Goal: Task Accomplishment & Management: Manage account settings

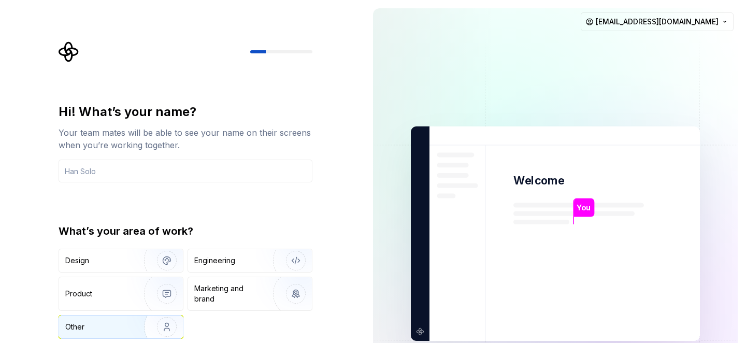
click at [140, 321] on img "button" at bounding box center [160, 326] width 66 height 69
click at [179, 171] on input "text" at bounding box center [186, 170] width 254 height 23
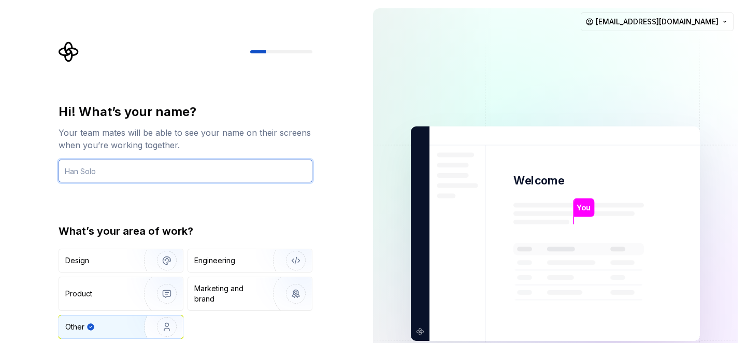
type input "Mohammad Alamin"
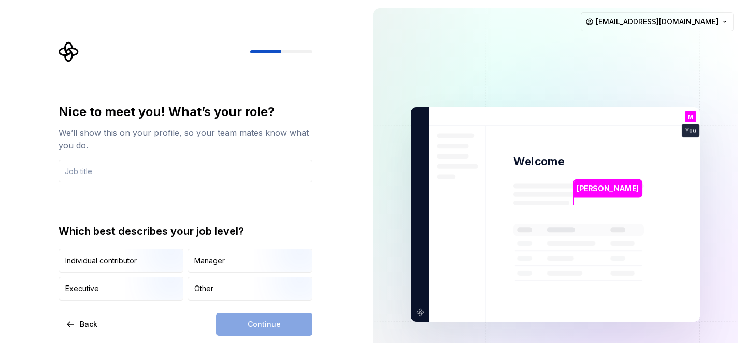
click at [254, 326] on div "Continue" at bounding box center [264, 324] width 96 height 23
click at [217, 166] on input "text" at bounding box center [186, 170] width 254 height 23
click at [172, 259] on img "button" at bounding box center [158, 273] width 66 height 69
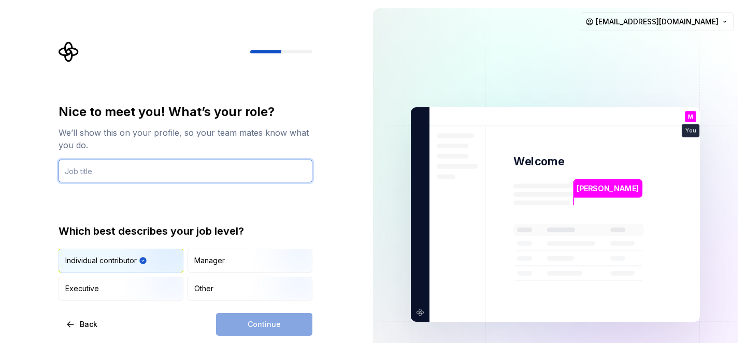
click at [182, 170] on input "text" at bounding box center [186, 170] width 254 height 23
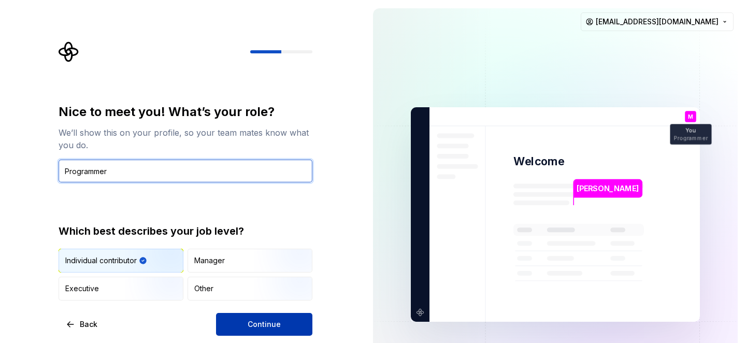
type input "Programmer"
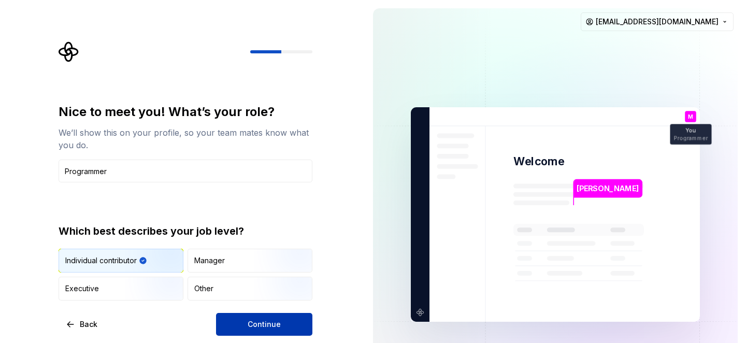
click at [269, 320] on span "Continue" at bounding box center [263, 324] width 33 height 10
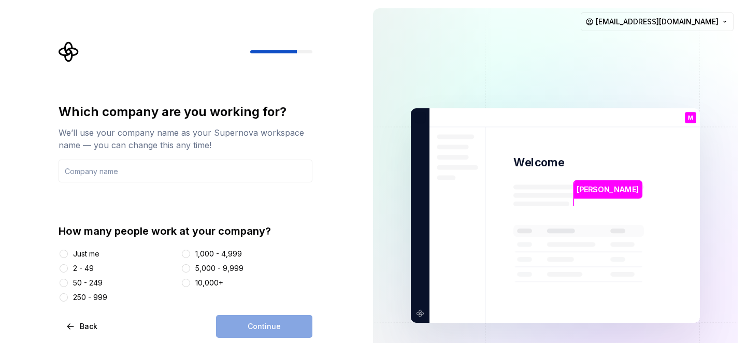
click at [91, 256] on div "Just me" at bounding box center [86, 254] width 26 height 10
click at [68, 256] on button "Just me" at bounding box center [64, 254] width 8 height 8
click at [236, 328] on div "Continue" at bounding box center [264, 326] width 96 height 23
click at [191, 169] on input "text" at bounding box center [186, 170] width 254 height 23
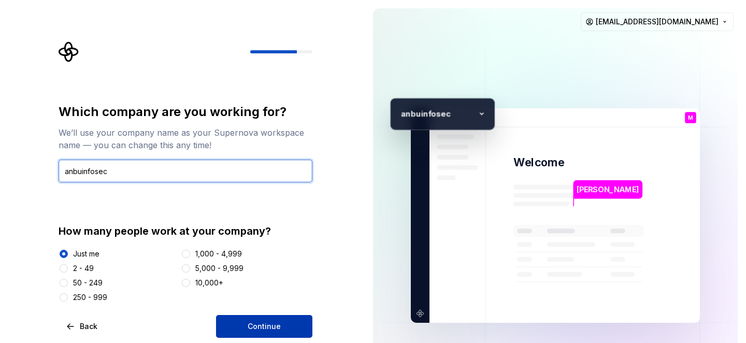
type input "anbuinfosec"
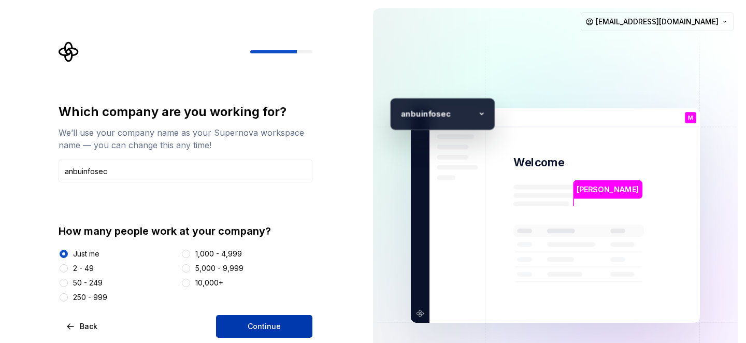
click at [273, 327] on span "Continue" at bounding box center [263, 326] width 33 height 10
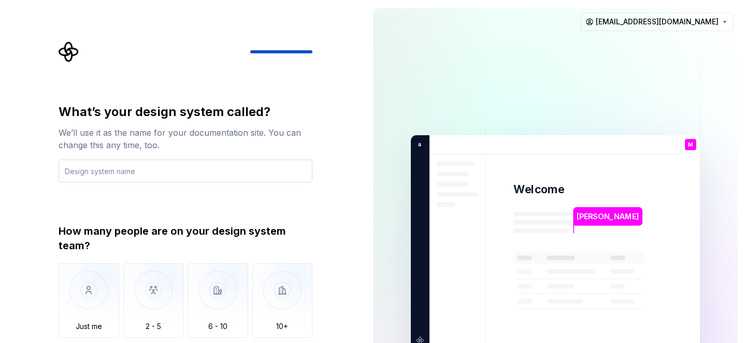
click at [144, 171] on input "text" at bounding box center [186, 170] width 254 height 23
click at [97, 293] on img "button" at bounding box center [89, 297] width 61 height 69
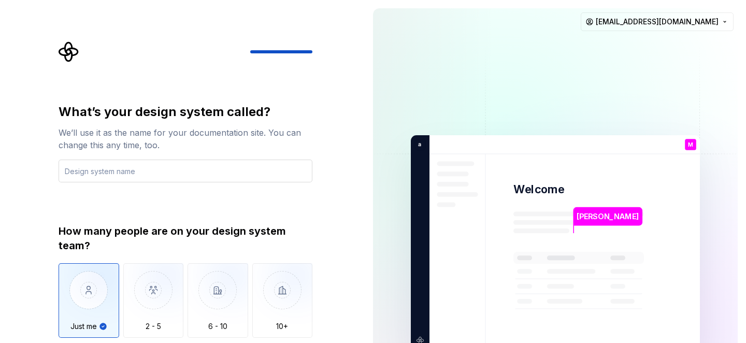
click at [191, 180] on input "text" at bounding box center [186, 170] width 254 height 23
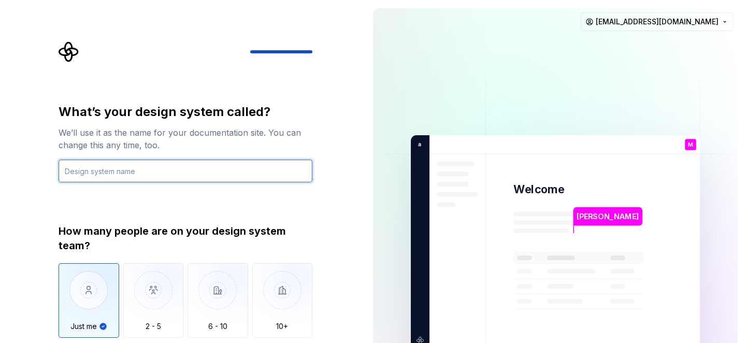
type input "d"
type input "Master"
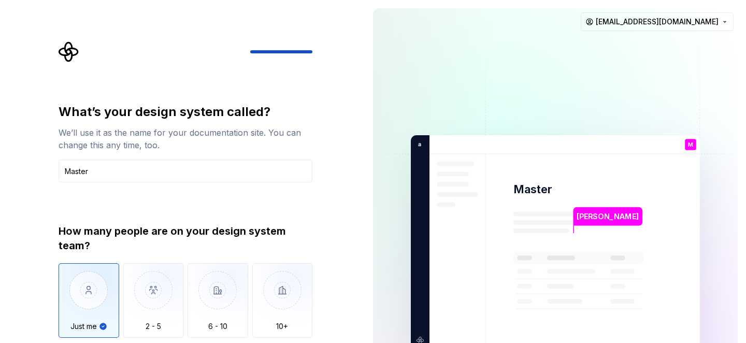
click at [341, 243] on div "What’s your design system called? We’ll use it as the name for your documentati…" at bounding box center [182, 242] width 364 height 485
click at [234, 164] on input "Master" at bounding box center [186, 170] width 254 height 23
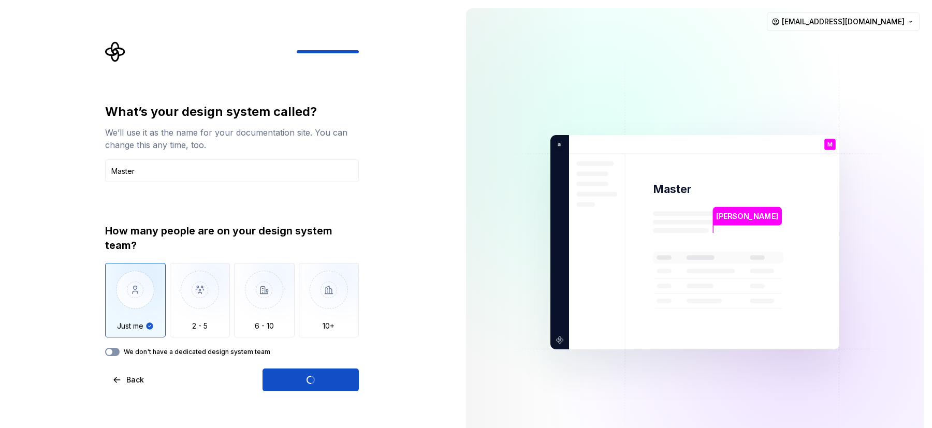
click at [115, 342] on button "We don't have a dedicated design system team" at bounding box center [112, 352] width 14 height 8
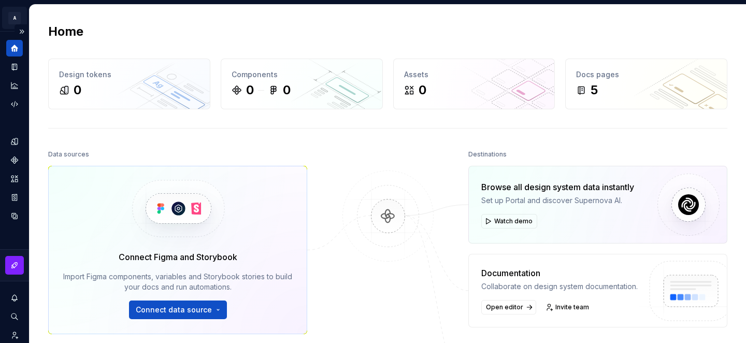
click at [17, 19] on html "A Master MA Design system data Home Design tokens 0 Components 0 0 Assets 0 Doc…" at bounding box center [373, 171] width 746 height 343
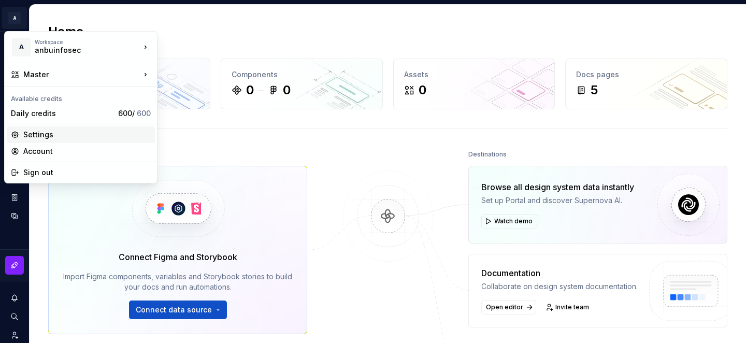
click at [48, 132] on div "Settings" at bounding box center [86, 134] width 127 height 10
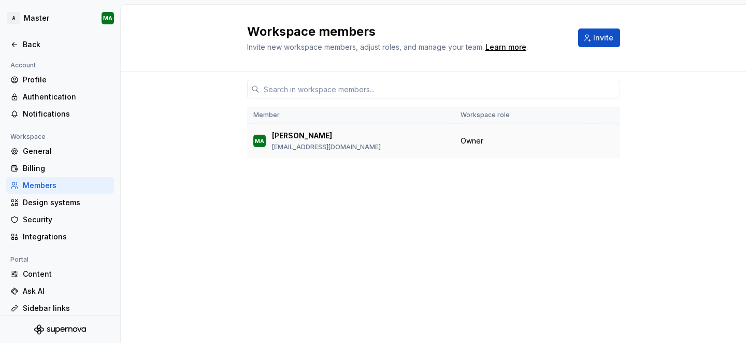
click at [339, 153] on td "MA Mohammad Alamin akxvau@gmail.com" at bounding box center [350, 141] width 207 height 35
click at [47, 151] on div "General" at bounding box center [66, 151] width 87 height 10
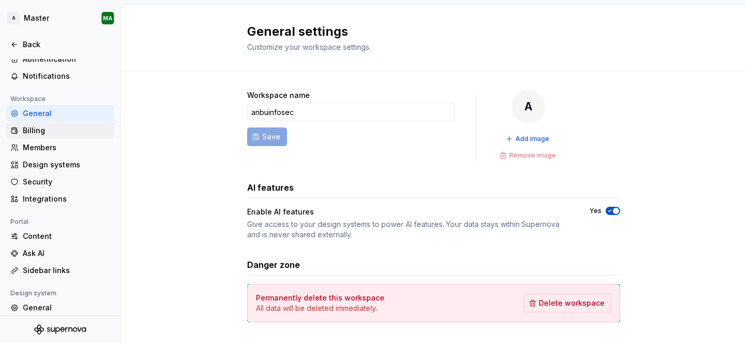
click at [63, 131] on div "Billing" at bounding box center [66, 130] width 87 height 10
click at [69, 129] on div "Billing" at bounding box center [66, 130] width 87 height 10
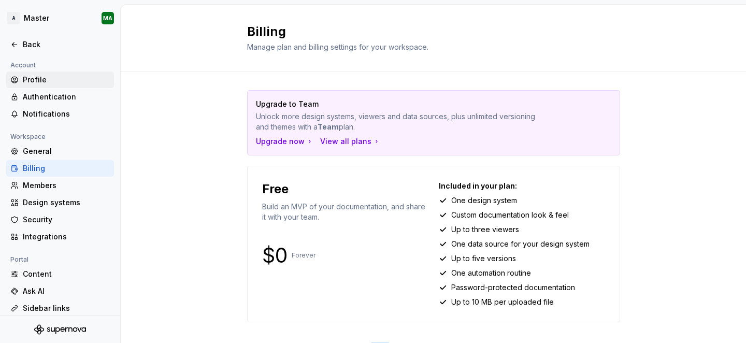
click at [36, 79] on div "Profile" at bounding box center [66, 80] width 87 height 10
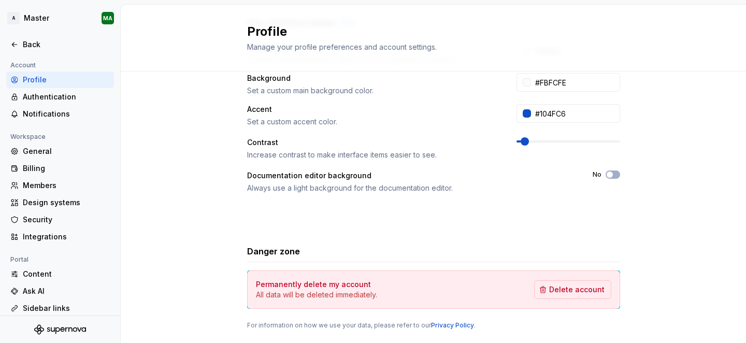
scroll to position [251, 0]
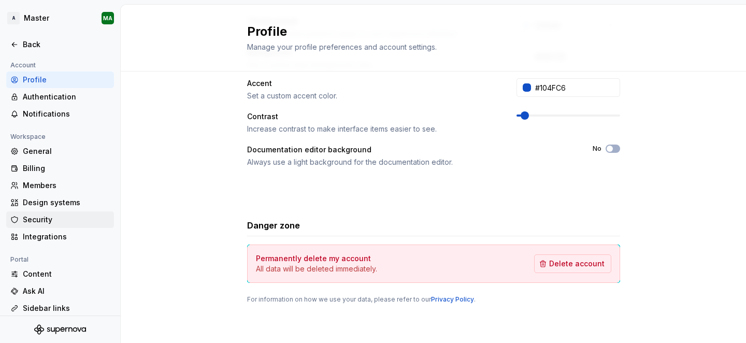
click at [44, 214] on div "Security" at bounding box center [66, 219] width 87 height 10
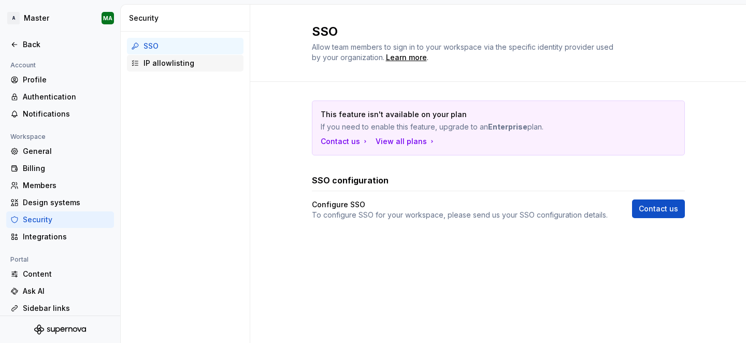
click at [173, 62] on div "IP allowlisting" at bounding box center [191, 63] width 96 height 10
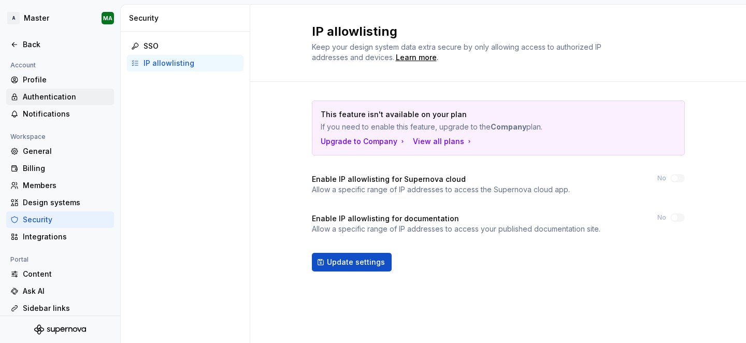
click at [41, 101] on div "Authentication" at bounding box center [66, 97] width 87 height 10
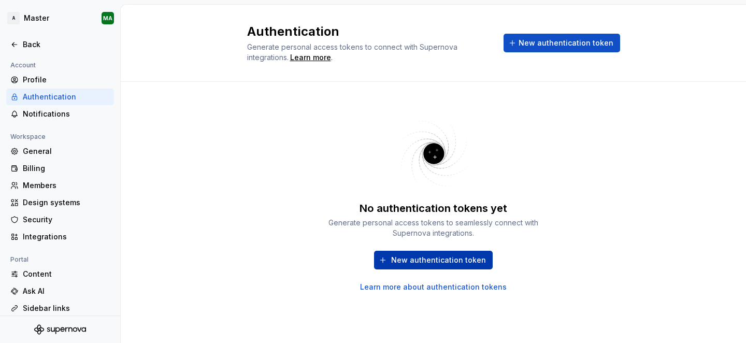
click at [427, 263] on span "New authentication token" at bounding box center [438, 260] width 95 height 10
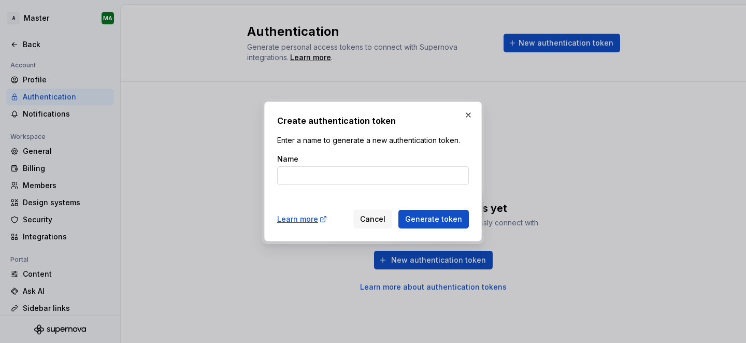
click at [360, 175] on input "Name" at bounding box center [373, 175] width 192 height 19
type input "VS CODE"
click at [398, 210] on button "Generate token" at bounding box center [433, 219] width 70 height 19
click at [445, 223] on span "Generate token" at bounding box center [433, 219] width 57 height 10
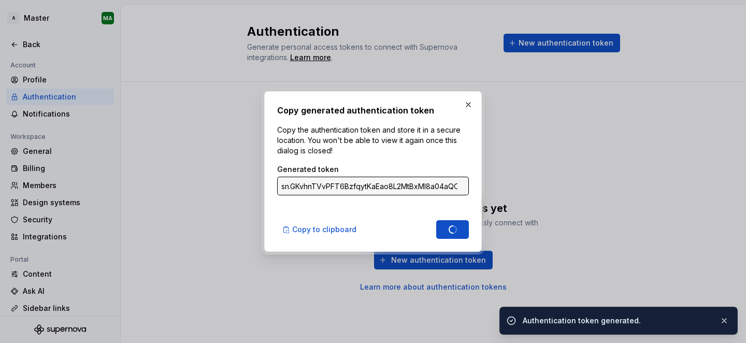
type input "sn.UESJksADkpcB7ZPK9PdaAHzJ8T1D4eBhK8YimXLM2WxEjTQyGkkXMPNKdCzIXKJoPrJaE0llg24H…"
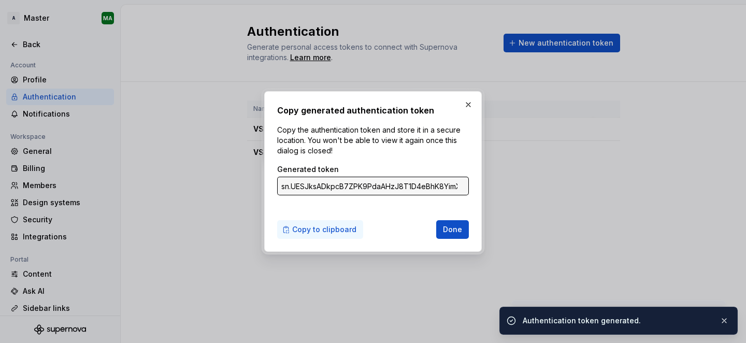
click at [342, 225] on span "Copy to clipboard" at bounding box center [324, 229] width 64 height 10
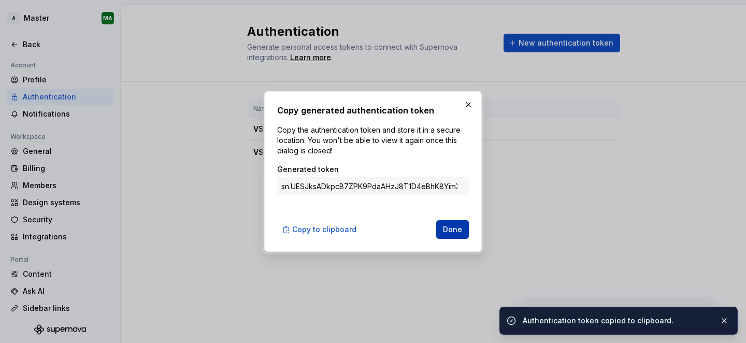
click at [450, 221] on button "Done" at bounding box center [452, 229] width 33 height 19
